Goal: Information Seeking & Learning: Learn about a topic

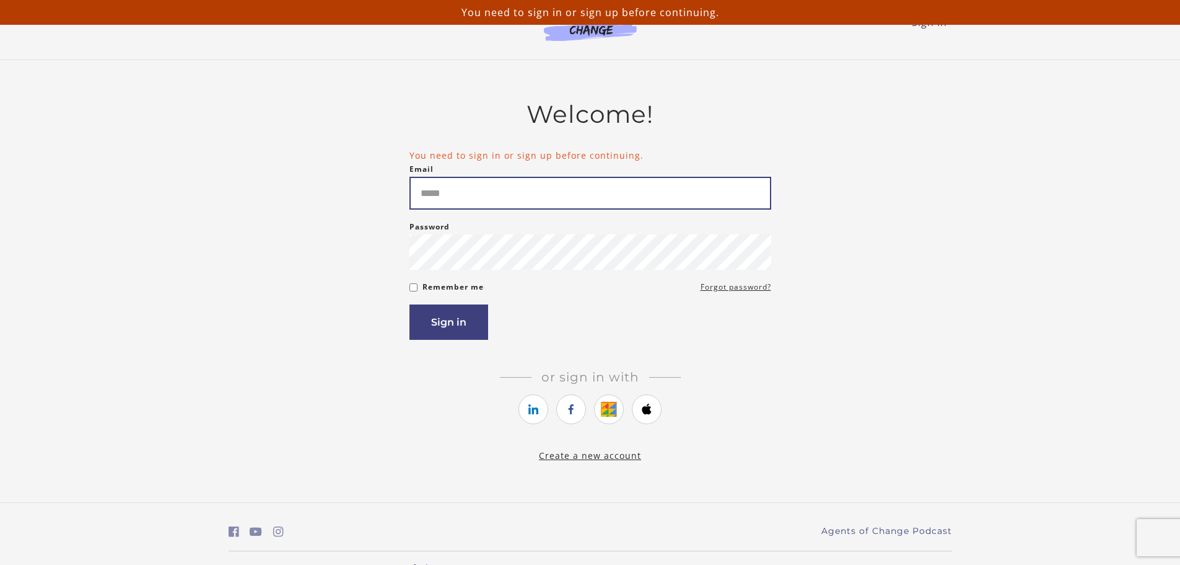
click at [523, 187] on input "Email" at bounding box center [591, 193] width 362 height 33
type input "**********"
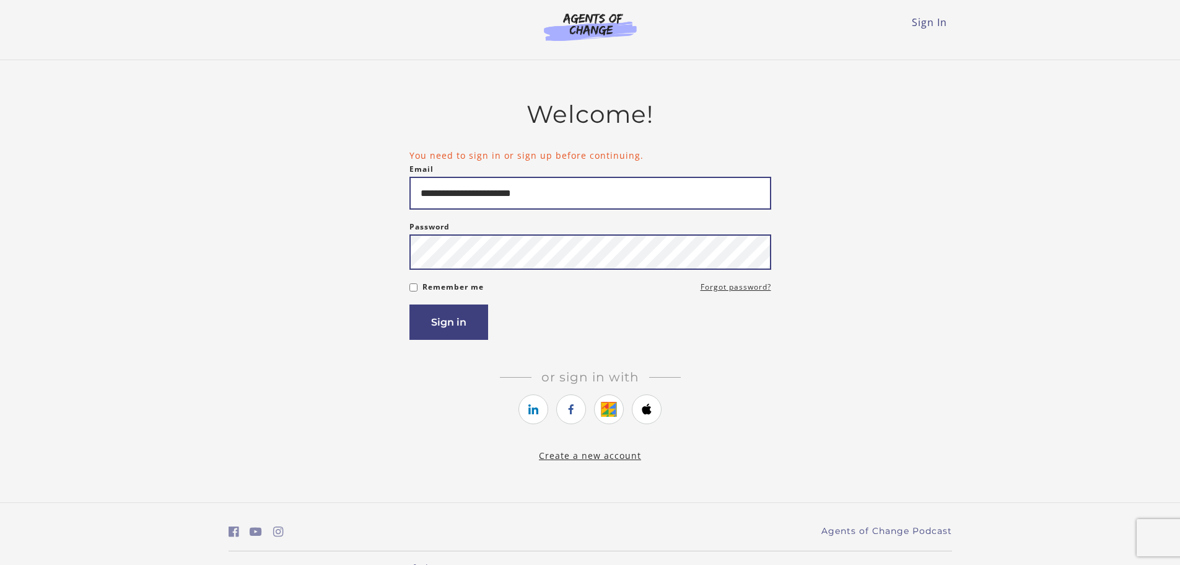
click at [410, 304] on button "Sign in" at bounding box center [449, 321] width 79 height 35
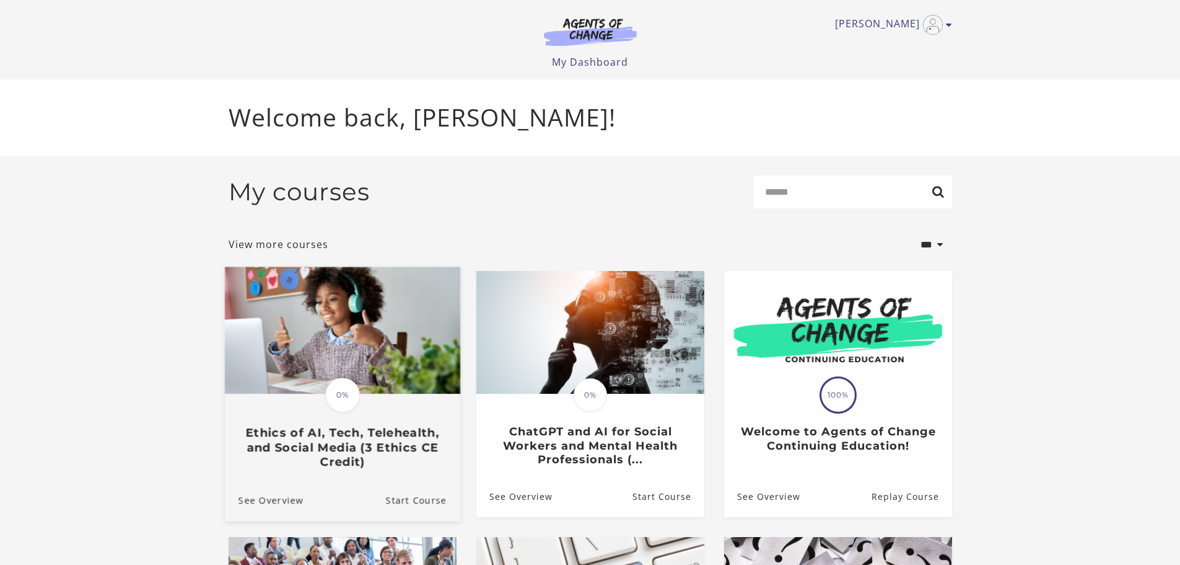
click at [374, 378] on img at bounding box center [341, 330] width 235 height 127
